Goal: Information Seeking & Learning: Learn about a topic

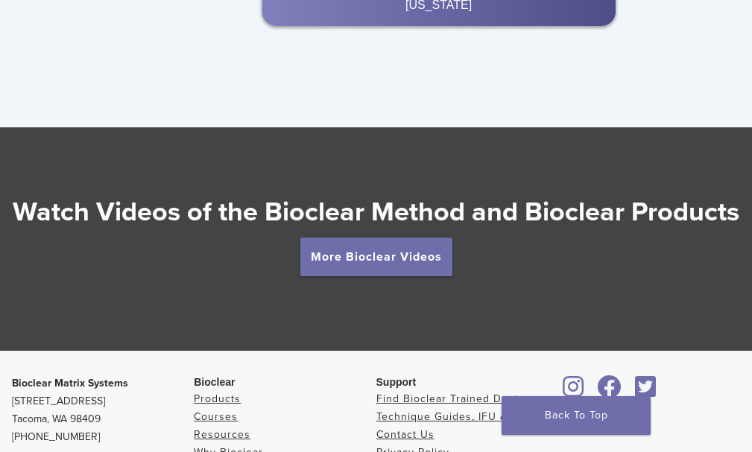
scroll to position [2534, 0]
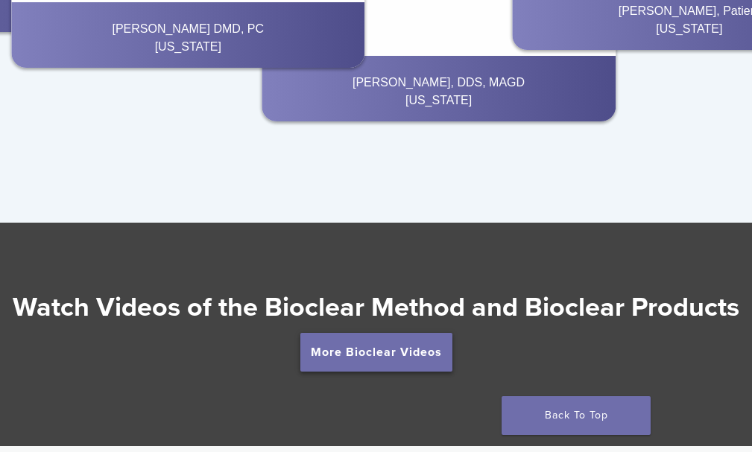
click at [387, 333] on link "More Bioclear Videos" at bounding box center [376, 352] width 152 height 39
click at [364, 333] on link "More Bioclear Videos" at bounding box center [376, 352] width 152 height 39
click at [365, 333] on link "More Bioclear Videos" at bounding box center [376, 352] width 152 height 39
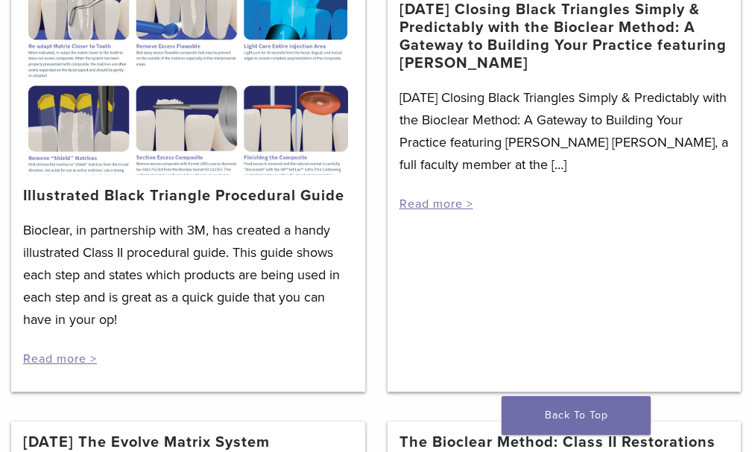
scroll to position [298, 0]
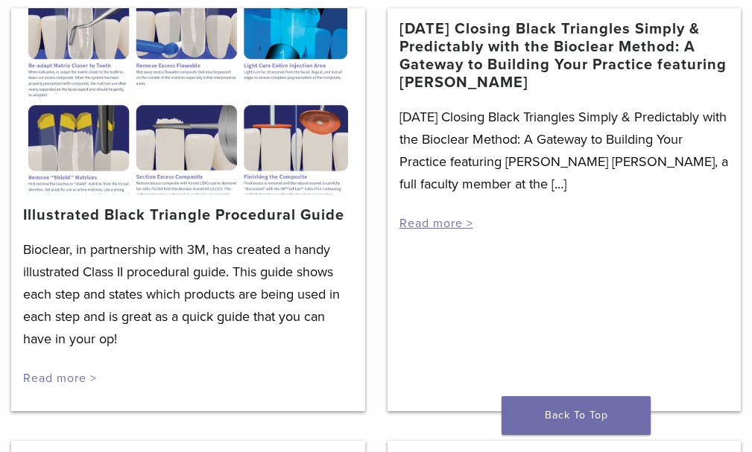
click at [80, 386] on link "Read more >" at bounding box center [60, 378] width 74 height 15
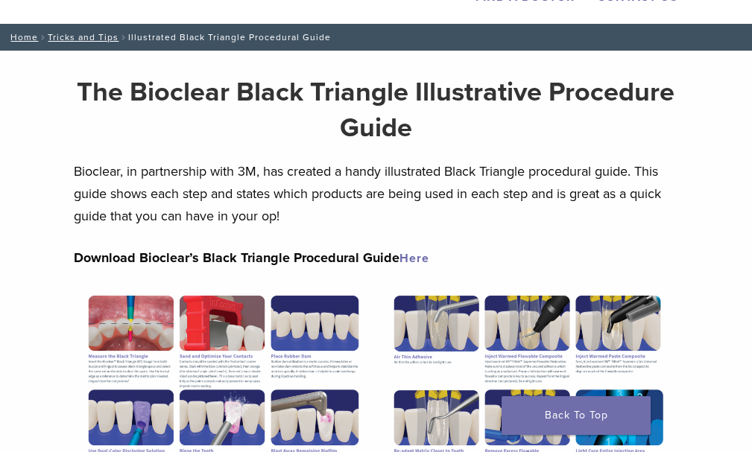
scroll to position [75, 0]
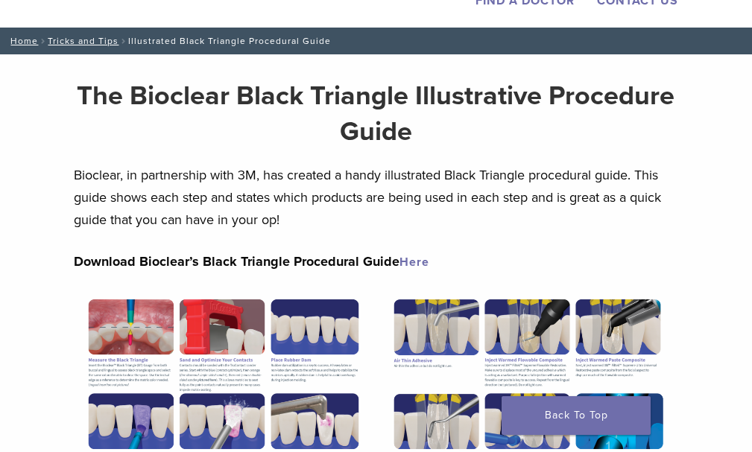
click at [429, 270] on link "Here" at bounding box center [415, 262] width 30 height 15
